Goal: Task Accomplishment & Management: Use online tool/utility

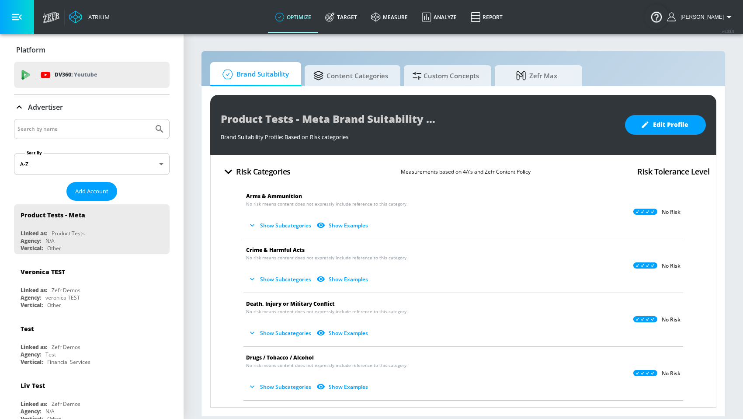
click at [200, 101] on section "Brand Suitability Content Categories Custom Concepts Zefr Max Product Tests - M…" at bounding box center [464, 226] width 560 height 386
click at [447, 70] on span "Custom Concepts" at bounding box center [446, 74] width 66 height 21
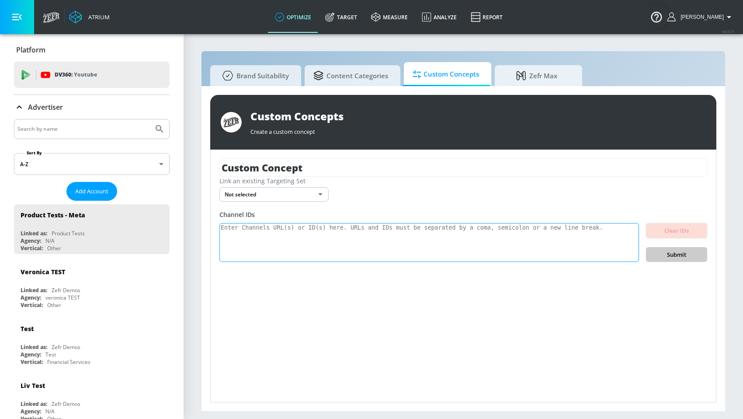
click at [279, 244] on textarea at bounding box center [429, 242] width 420 height 39
click at [549, 225] on textarea at bounding box center [429, 242] width 420 height 39
click at [308, 193] on body "Atrium optimize Target measure Analyze Report optimize Target measure Analyze R…" at bounding box center [371, 209] width 743 height 419
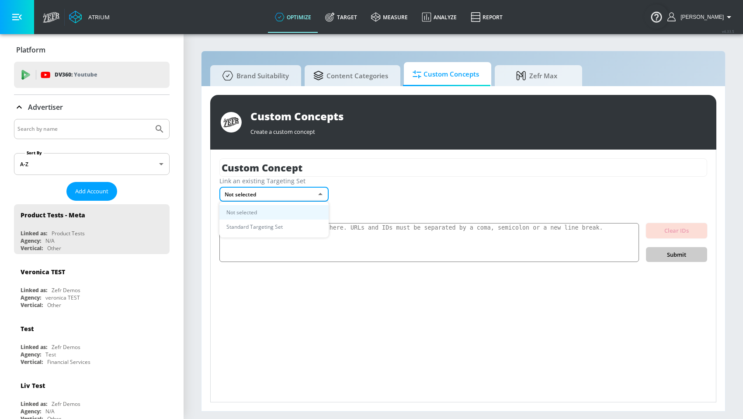
click at [409, 202] on div at bounding box center [371, 209] width 743 height 419
click at [451, 194] on div "Link an existing Targeting Set Not selected none ​" at bounding box center [463, 189] width 488 height 25
click at [302, 191] on body "Atrium optimize Target measure Analyze Report optimize Target measure Analyze R…" at bounding box center [371, 209] width 743 height 419
click at [293, 221] on li "Standard Targeting Set" at bounding box center [273, 226] width 109 height 14
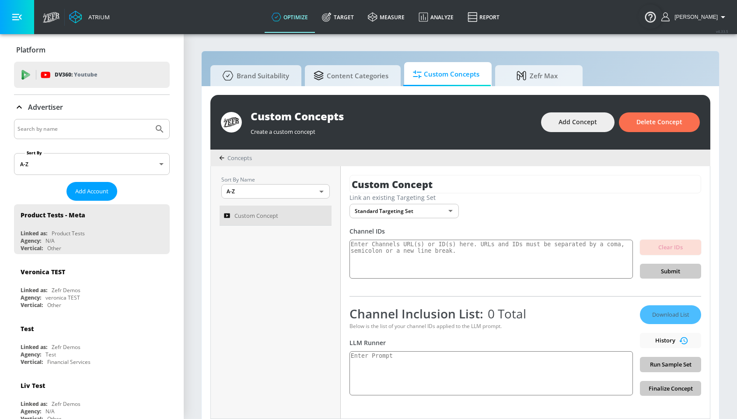
click at [596, 326] on div "Below is the list of your channel IDs applied to the LLM prompt." at bounding box center [490, 325] width 283 height 7
click at [647, 338] on div "Download List History Run Sample Set Finalize Concept" at bounding box center [670, 350] width 61 height 91
click at [706, 330] on div "Custom Concept Link an existing Targeting Set Standard Targeting Set 97aa72c7-2…" at bounding box center [525, 292] width 369 height 252
click at [706, 307] on div "Custom Concept Link an existing Targeting Set Standard Targeting Set 97aa72c7-2…" at bounding box center [525, 292] width 369 height 252
click at [667, 316] on div "Download List History Run Sample Set Finalize Concept" at bounding box center [670, 350] width 61 height 91
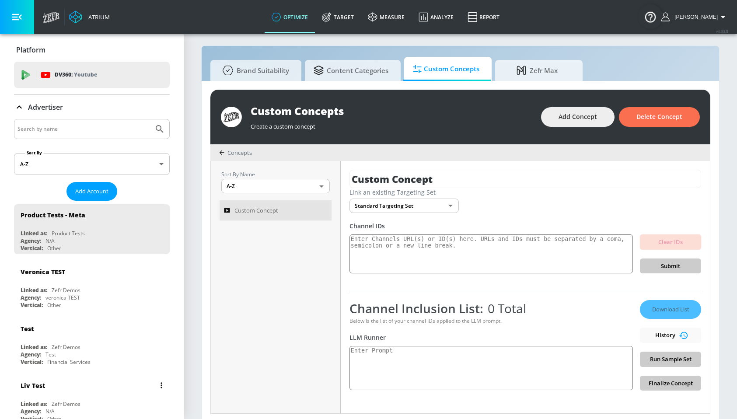
scroll to position [9, 0]
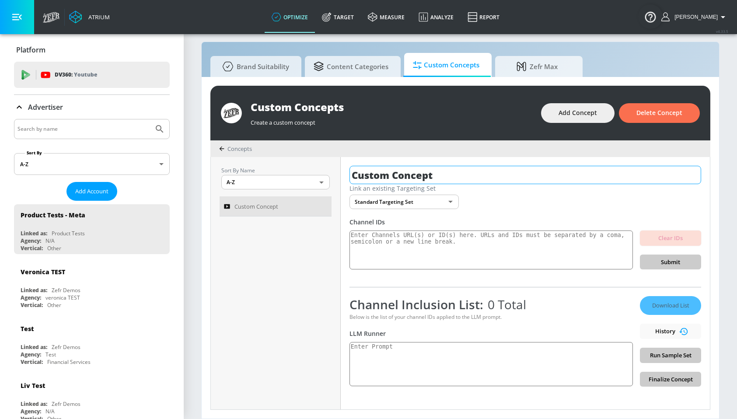
click at [420, 173] on input "Custom Concept" at bounding box center [525, 175] width 352 height 18
click at [667, 194] on div "Link an existing Targeting Set Standard Targeting Set 97aa72c7-20fd-45b7-bb62-7…" at bounding box center [525, 196] width 352 height 25
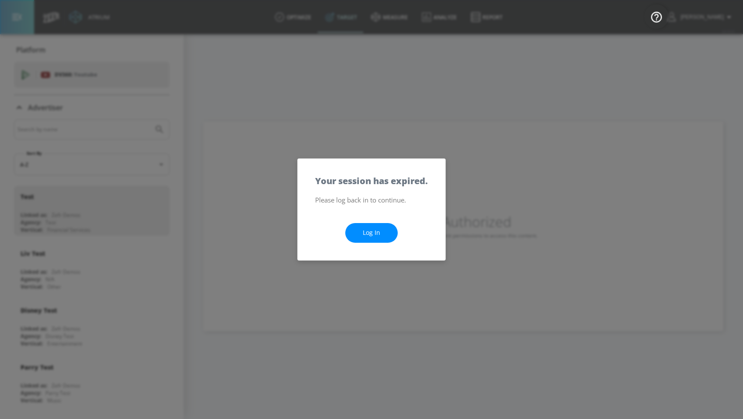
click at [388, 233] on link "Log In" at bounding box center [371, 233] width 52 height 20
